Goal: Information Seeking & Learning: Check status

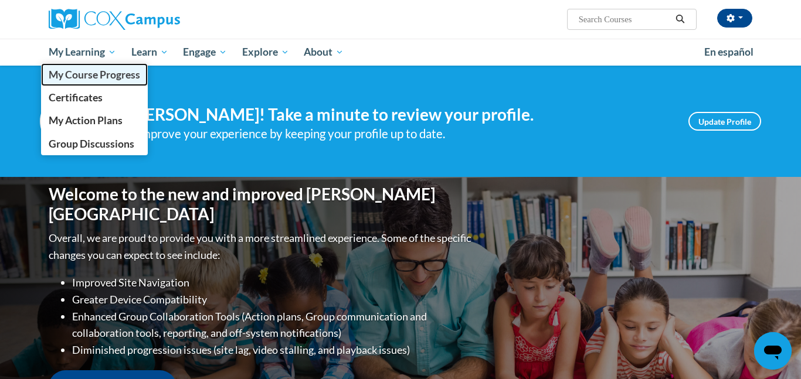
click at [84, 81] on link "My Course Progress" at bounding box center [94, 74] width 107 height 23
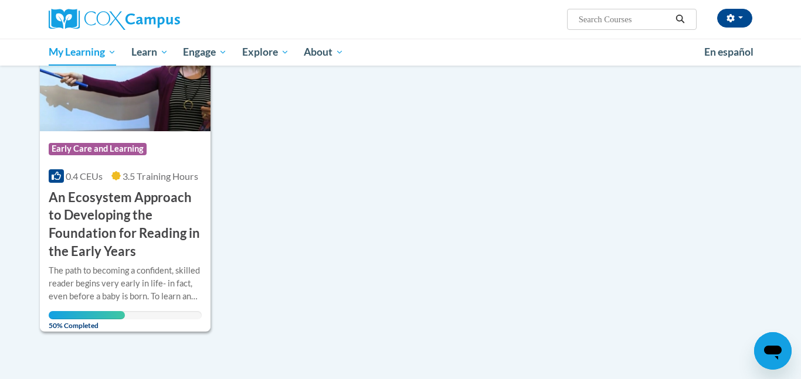
scroll to position [808, 0]
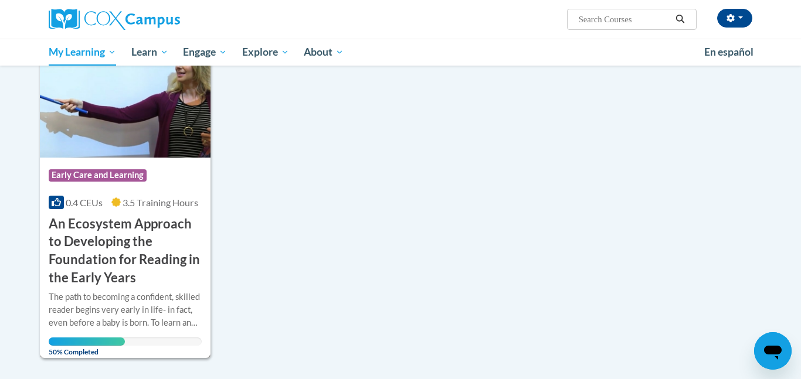
click at [104, 111] on img at bounding box center [125, 98] width 171 height 120
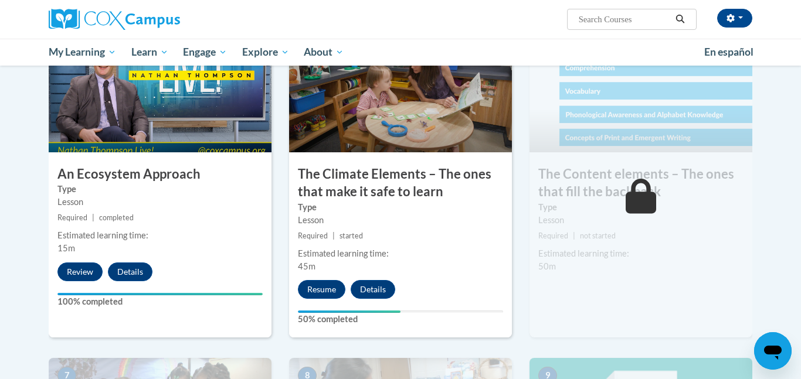
scroll to position [626, 0]
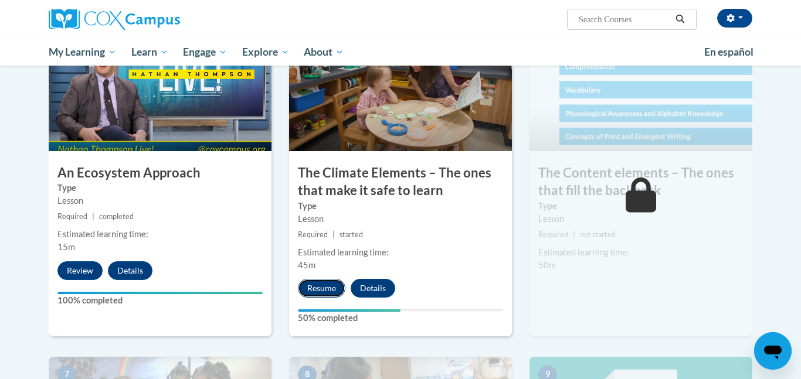
click at [323, 287] on button "Resume" at bounding box center [321, 288] width 47 height 19
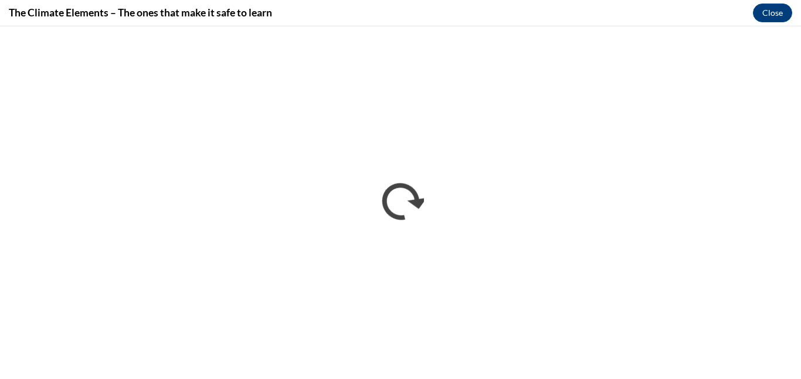
scroll to position [0, 0]
